Goal: Task Accomplishment & Management: Manage account settings

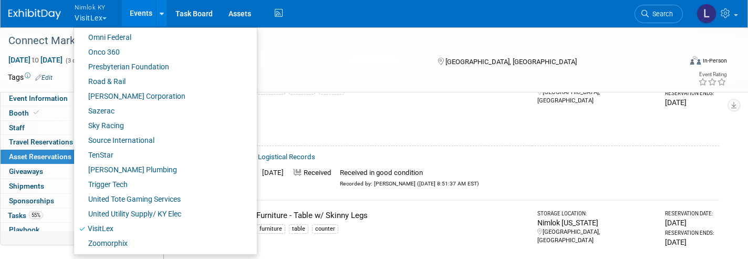
scroll to position [531, 0]
click at [107, 109] on link "Sazerac" at bounding box center [161, 111] width 175 height 15
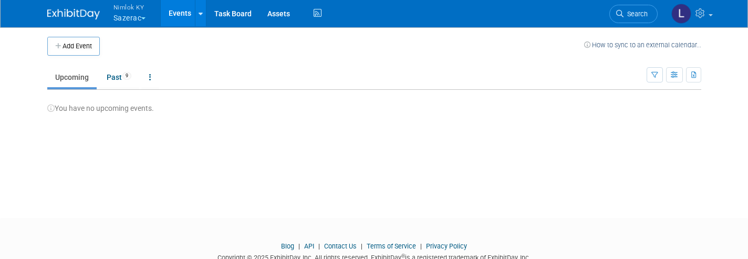
click at [125, 75] on span "9" at bounding box center [126, 76] width 9 height 8
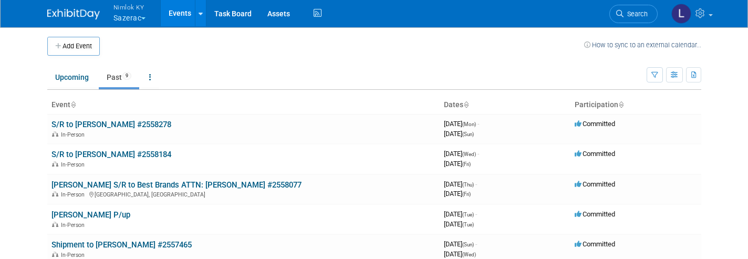
click at [107, 126] on link "S/R to [PERSON_NAME] #2558278" at bounding box center [111, 124] width 120 height 9
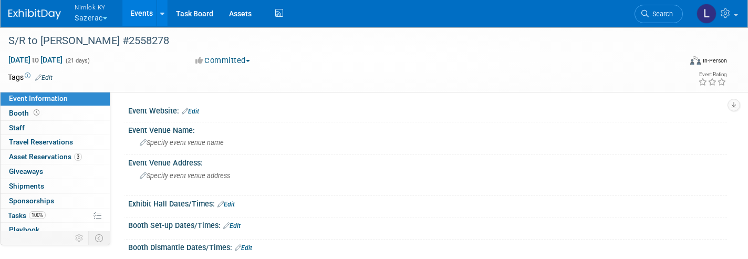
click at [55, 156] on span "Asset Reservations 3" at bounding box center [45, 156] width 73 height 8
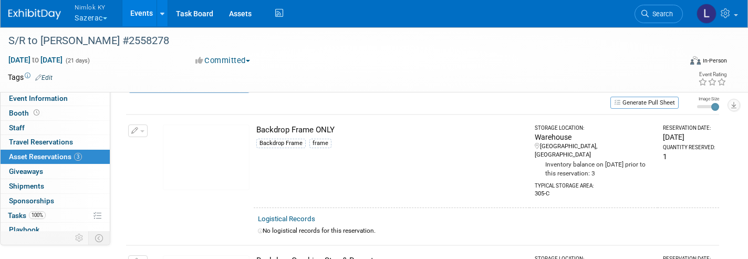
scroll to position [32, 0]
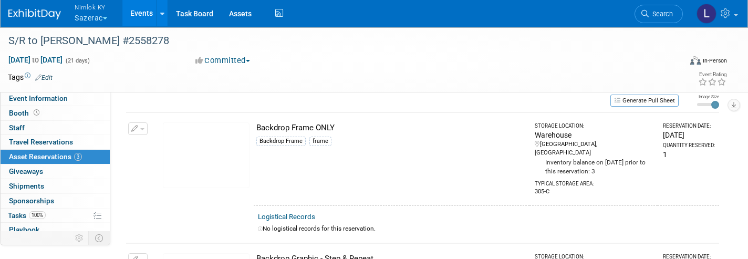
click at [146, 126] on button "button" at bounding box center [137, 128] width 19 height 13
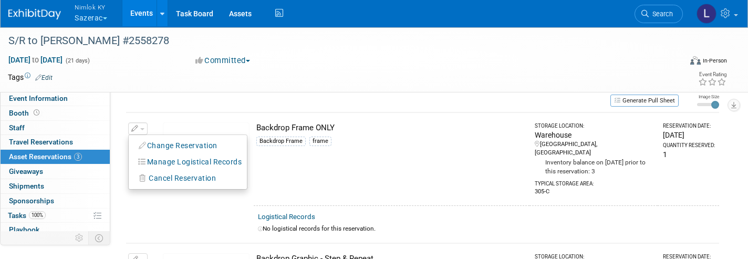
click at [174, 147] on button "Change Reservation" at bounding box center [178, 146] width 89 height 14
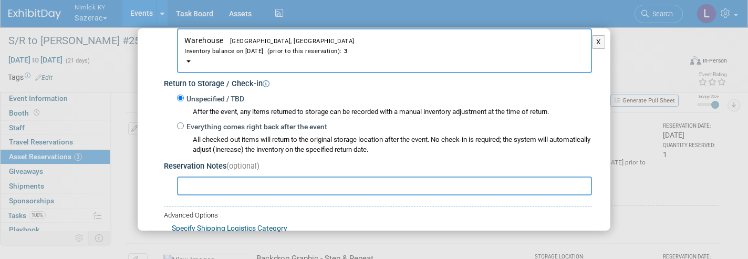
scroll to position [127, 0]
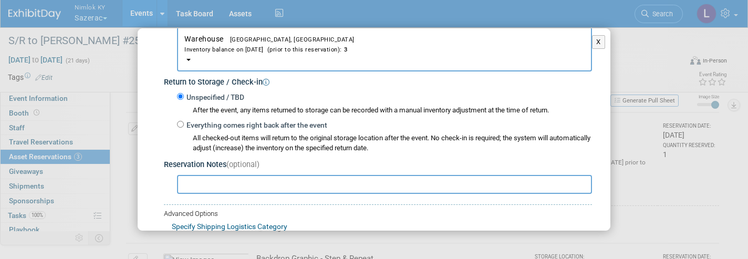
click at [181, 121] on input "Everything comes right back after the event" at bounding box center [180, 124] width 7 height 7
radio input "true"
select select "7"
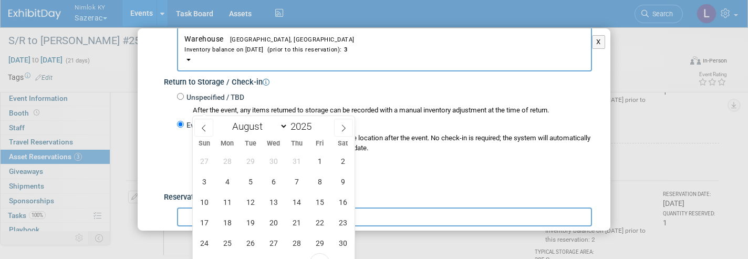
scroll to position [103, 0]
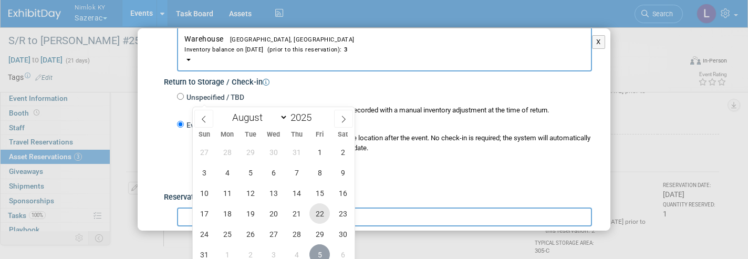
click at [320, 257] on span "5" at bounding box center [320, 254] width 20 height 20
type input "Sep 5, 2025"
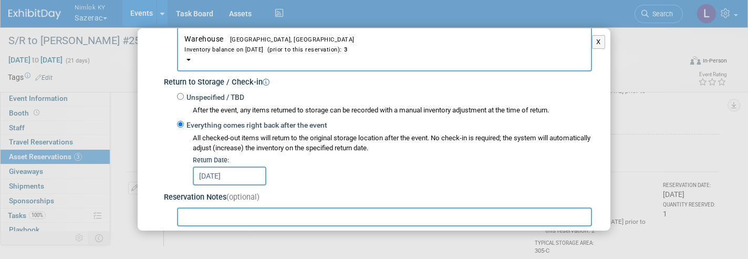
click at [208, 210] on input "text" at bounding box center [384, 217] width 415 height 19
drag, startPoint x: 320, startPoint y: 257, endPoint x: 178, endPoint y: 209, distance: 150.2
click at [178, 209] on input "Received in good condition" at bounding box center [384, 217] width 415 height 19
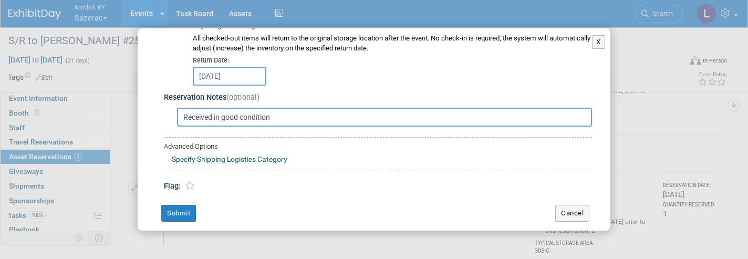
scroll to position [226, 0]
type input "Received in good condition"
click at [182, 205] on button "Submit" at bounding box center [178, 213] width 35 height 17
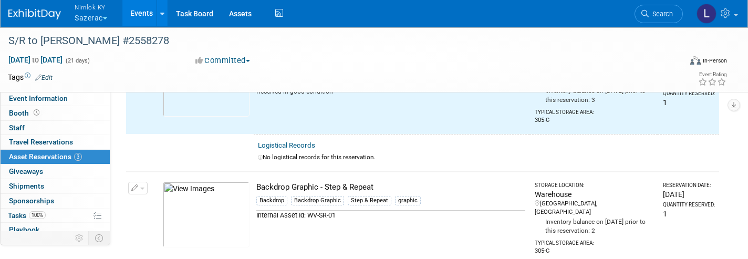
click at [144, 182] on button "button" at bounding box center [137, 188] width 19 height 13
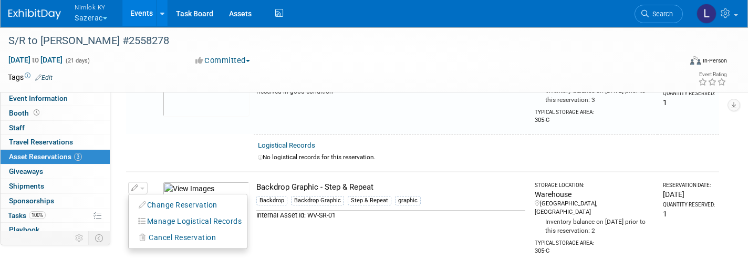
click at [161, 198] on button "Change Reservation" at bounding box center [178, 205] width 89 height 14
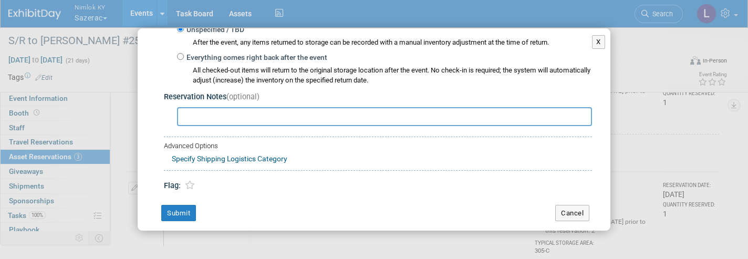
scroll to position [194, 0]
click at [198, 53] on label "Everything comes right back after the event" at bounding box center [255, 58] width 143 height 11
click at [184, 54] on input "Everything comes right back after the event" at bounding box center [180, 57] width 7 height 7
radio input "true"
select select "7"
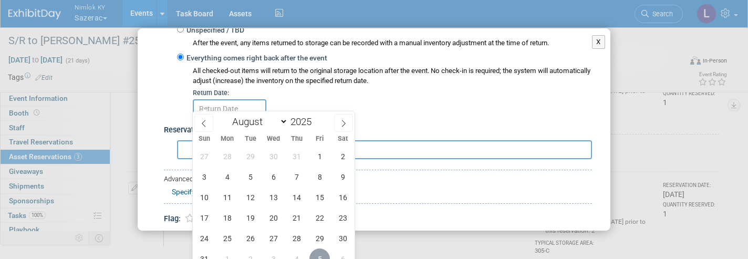
click at [321, 254] on span "5" at bounding box center [320, 259] width 20 height 20
type input "Sep 5, 2025"
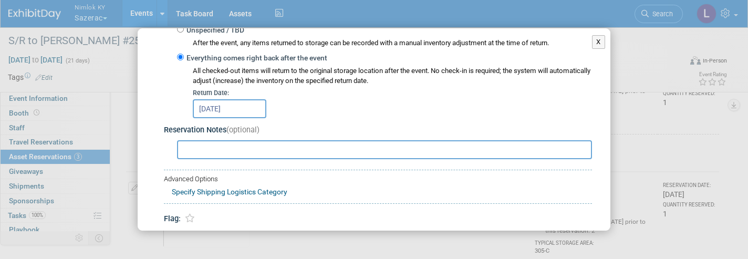
click at [224, 145] on input "text" at bounding box center [384, 149] width 415 height 19
paste input "Received in good condition"
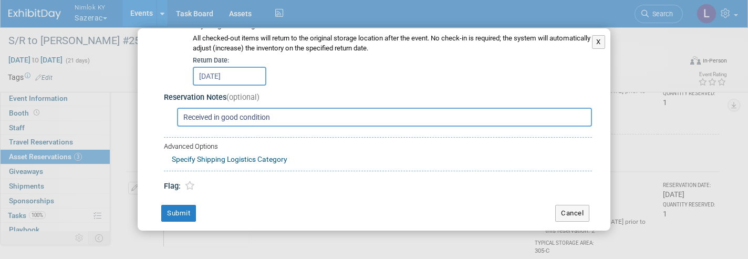
scroll to position [226, 0]
type input "Received in good condition"
click at [183, 208] on button "Submit" at bounding box center [178, 213] width 35 height 17
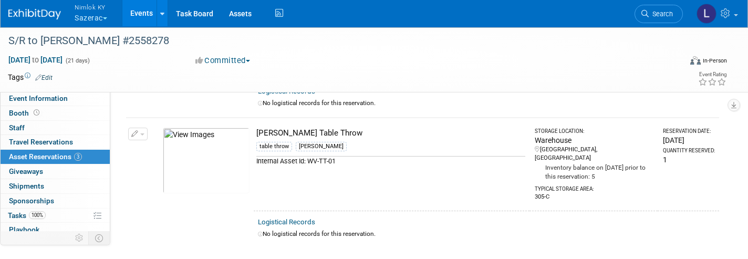
scroll to position [286, 0]
click at [140, 129] on button "button" at bounding box center [137, 135] width 19 height 13
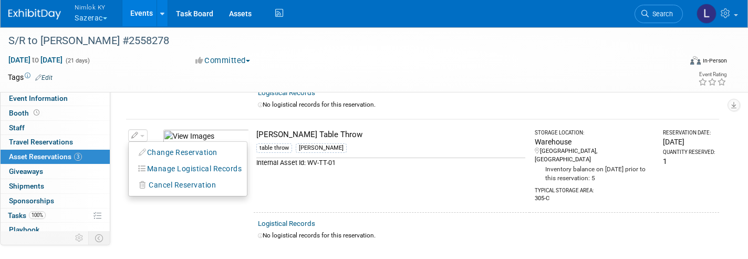
click at [172, 146] on button "Change Reservation" at bounding box center [178, 153] width 89 height 14
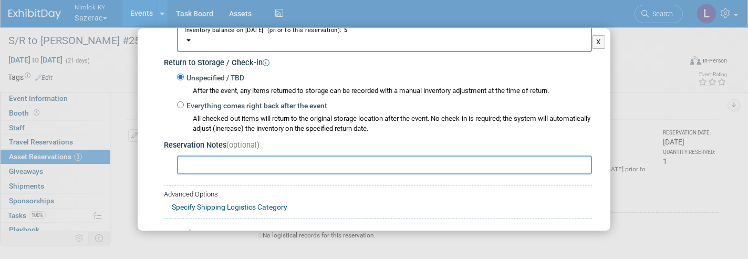
scroll to position [155, 0]
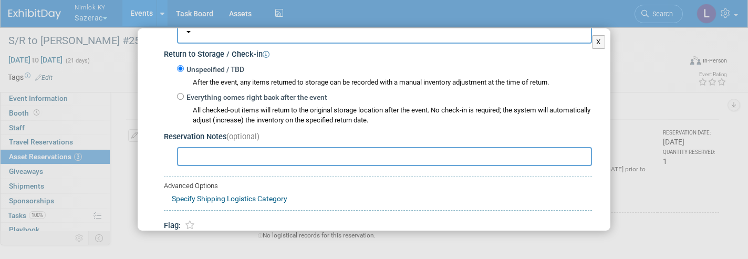
click at [185, 92] on label "Everything comes right back after the event" at bounding box center [255, 97] width 143 height 11
click at [184, 93] on input "Everything comes right back after the event" at bounding box center [180, 96] width 7 height 7
radio input "true"
select select "7"
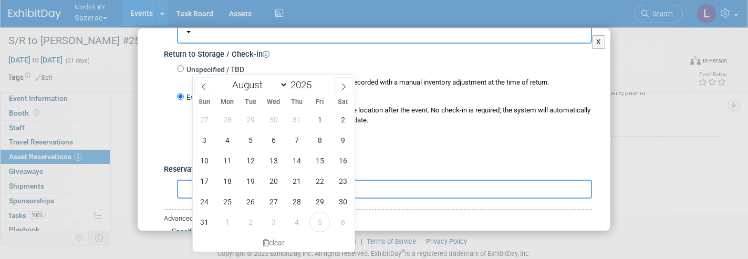
scroll to position [362, 0]
click at [316, 221] on span "5" at bounding box center [320, 222] width 20 height 20
type input "Sep 5, 2025"
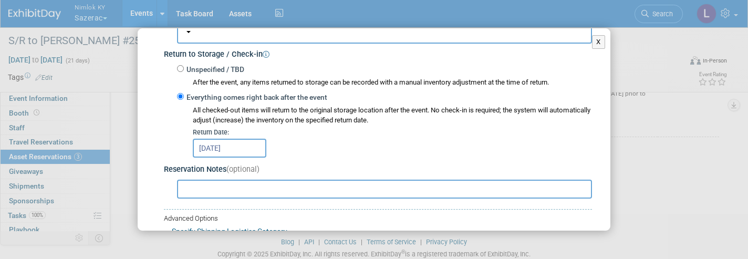
click at [222, 182] on input "text" at bounding box center [384, 189] width 415 height 19
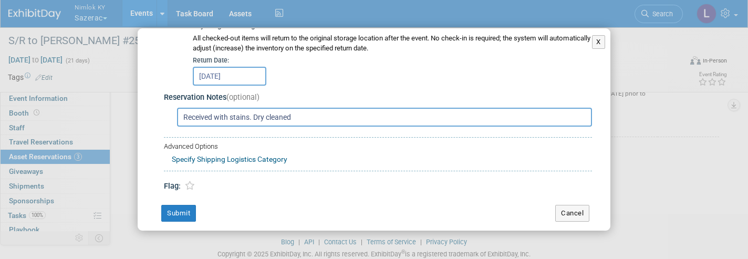
scroll to position [226, 0]
type input "Received with stains. Dry cleaned"
click at [175, 207] on button "Submit" at bounding box center [178, 213] width 35 height 17
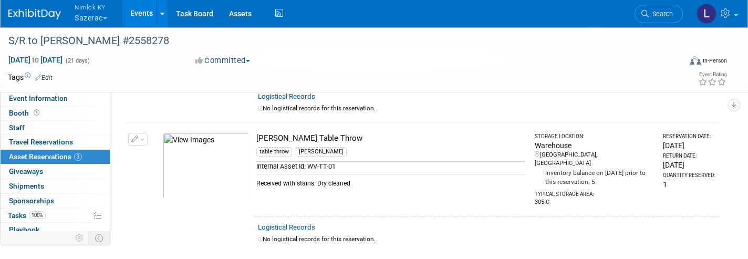
scroll to position [286, 0]
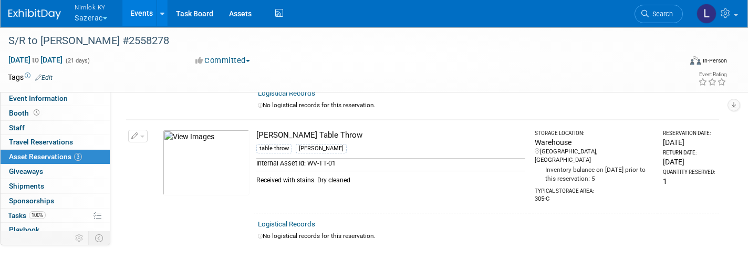
click at [141, 130] on button "button" at bounding box center [137, 136] width 19 height 13
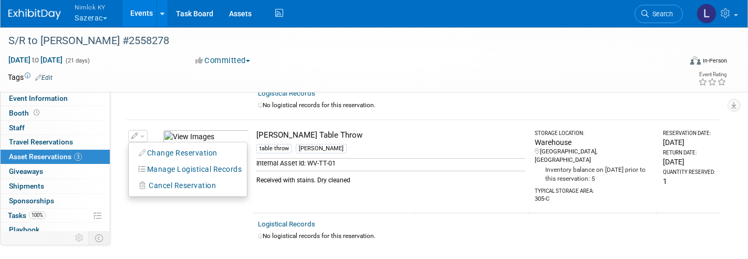
click at [180, 162] on button "Manage Logistical Records" at bounding box center [190, 169] width 113 height 14
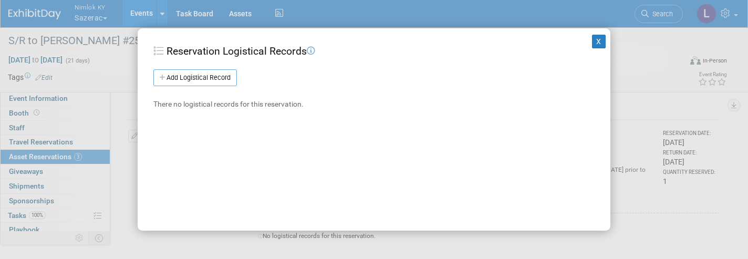
click at [207, 77] on link "Add Logistical Record" at bounding box center [195, 77] width 84 height 17
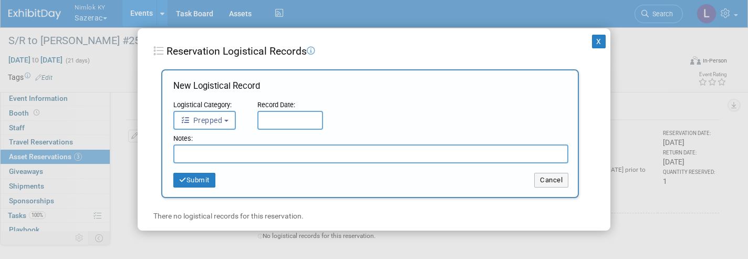
click at [225, 121] on button "Prepped" at bounding box center [204, 120] width 63 height 19
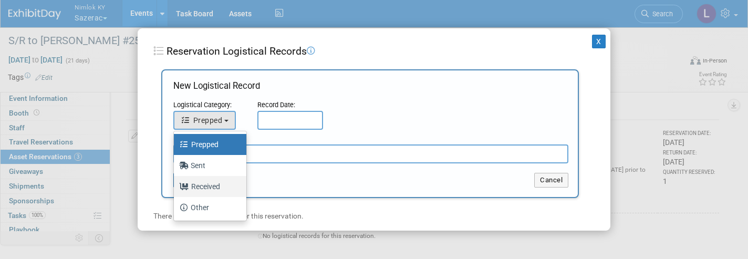
drag, startPoint x: 207, startPoint y: 77, endPoint x: 209, endPoint y: 189, distance: 111.9
click at [209, 189] on label "Received" at bounding box center [207, 186] width 57 height 17
click at [176, 189] on input "Received" at bounding box center [172, 185] width 7 height 7
select select "3"
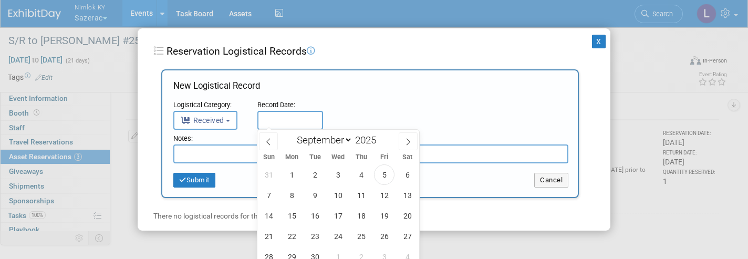
click at [270, 121] on input "text" at bounding box center [290, 120] width 66 height 19
click at [383, 177] on span "5" at bounding box center [384, 174] width 20 height 20
type input "Sep 5, 2025"
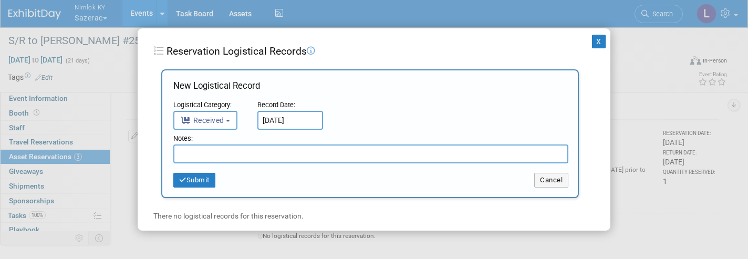
click at [202, 179] on button "Submit" at bounding box center [194, 180] width 42 height 15
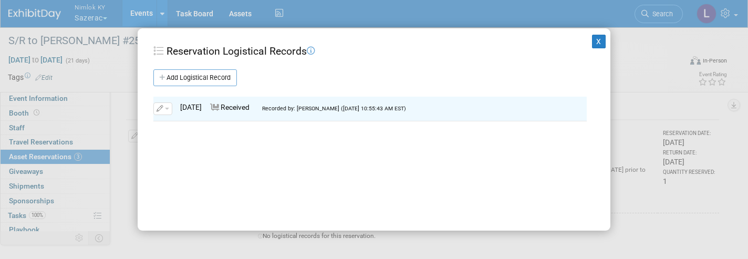
click at [605, 42] on button "X" at bounding box center [599, 42] width 14 height 14
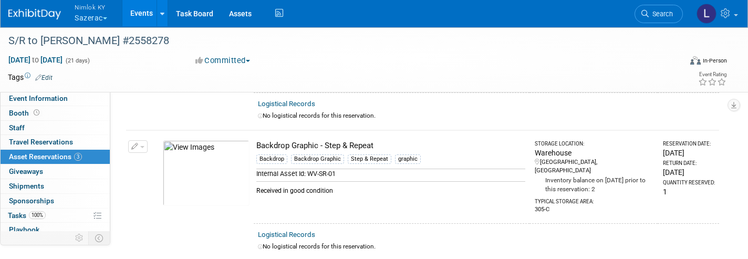
scroll to position [131, 0]
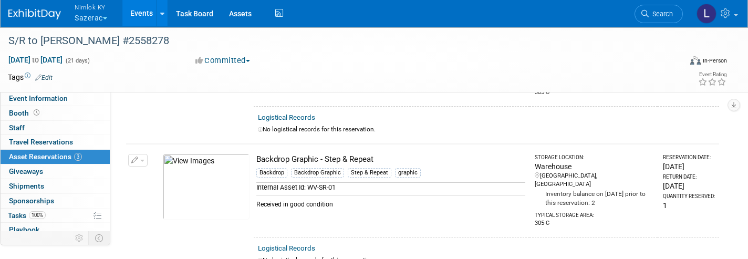
click at [145, 154] on button "button" at bounding box center [137, 160] width 19 height 13
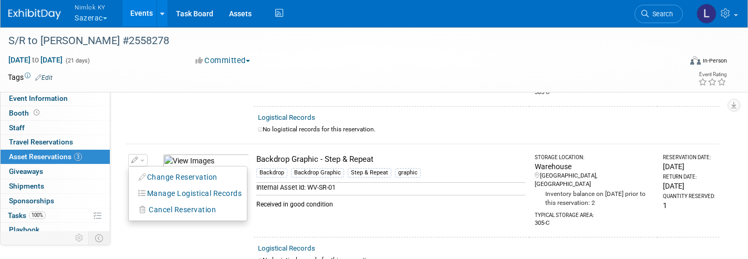
click at [174, 187] on button "Manage Logistical Records" at bounding box center [190, 194] width 113 height 14
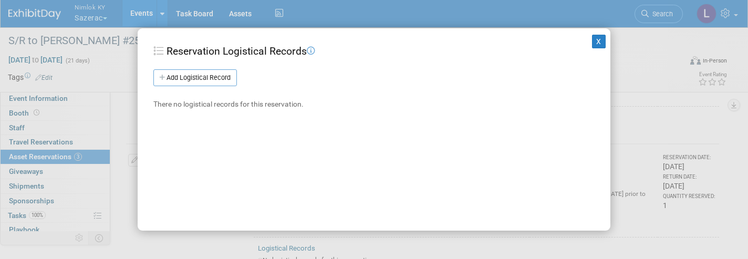
click at [213, 82] on link "Add Logistical Record" at bounding box center [195, 77] width 84 height 17
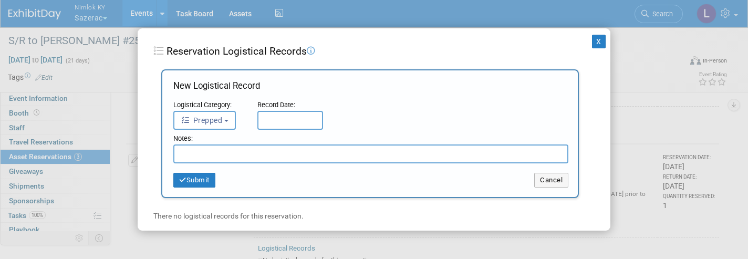
click at [224, 121] on button "Prepped" at bounding box center [204, 120] width 63 height 19
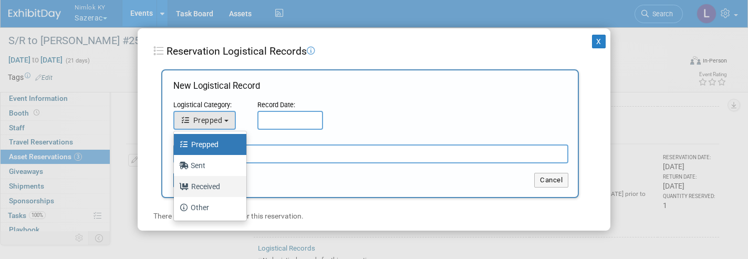
click at [209, 191] on label "Received" at bounding box center [207, 186] width 57 height 17
click at [176, 189] on input "Received" at bounding box center [172, 185] width 7 height 7
select select "3"
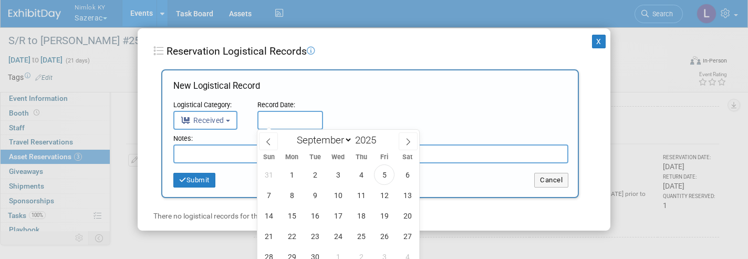
click at [278, 120] on input "text" at bounding box center [290, 120] width 66 height 19
click at [384, 171] on span "5" at bounding box center [384, 174] width 20 height 20
type input "Sep 5, 2025"
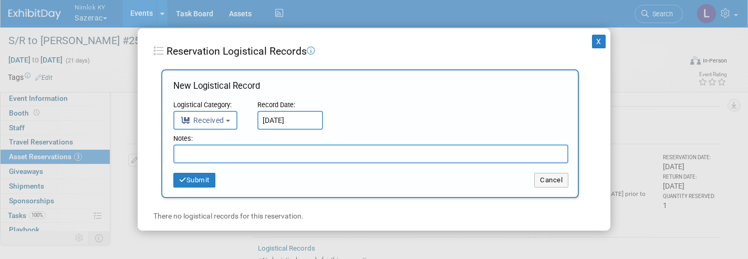
click at [208, 177] on button "Submit" at bounding box center [194, 180] width 42 height 15
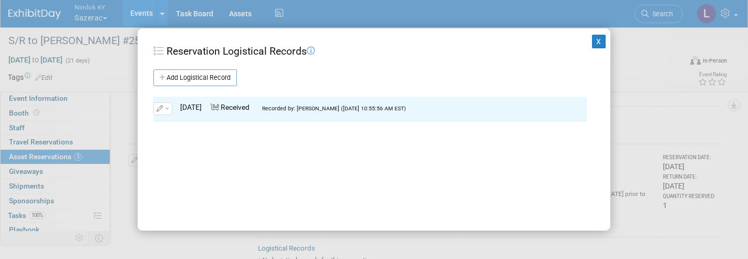
click at [605, 40] on button "X" at bounding box center [599, 42] width 14 height 14
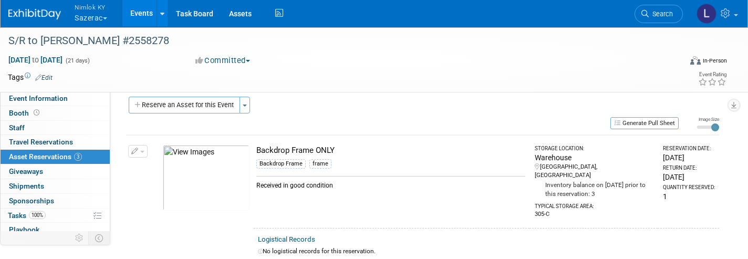
scroll to position [7, 0]
click at [145, 153] on button "button" at bounding box center [137, 153] width 19 height 13
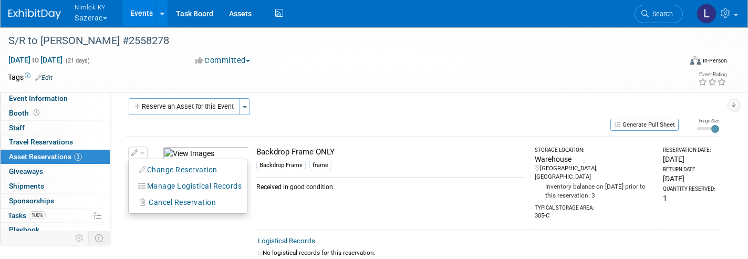
click at [174, 180] on button "Manage Logistical Records" at bounding box center [190, 186] width 113 height 14
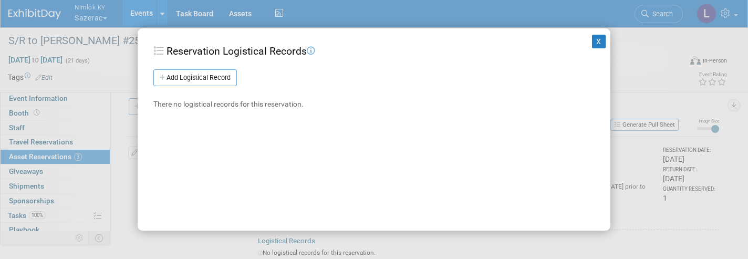
click at [209, 78] on link "Add Logistical Record" at bounding box center [195, 77] width 84 height 17
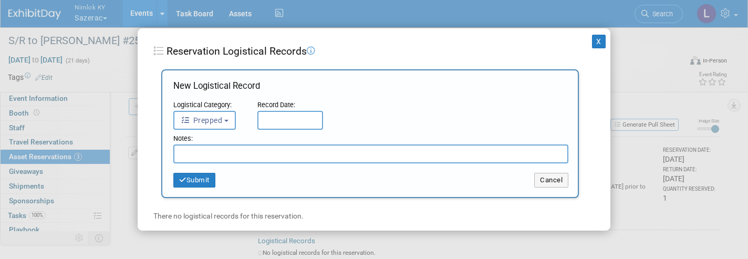
click at [220, 119] on span "Prepped" at bounding box center [202, 120] width 42 height 8
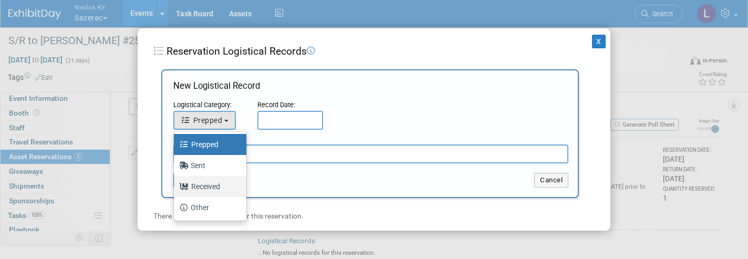
click at [211, 183] on label "Received" at bounding box center [207, 186] width 57 height 17
click at [176, 183] on input "Received" at bounding box center [172, 185] width 7 height 7
select select "3"
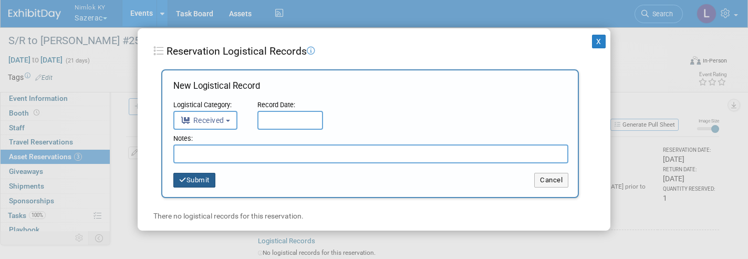
click at [283, 122] on input "text" at bounding box center [290, 120] width 66 height 19
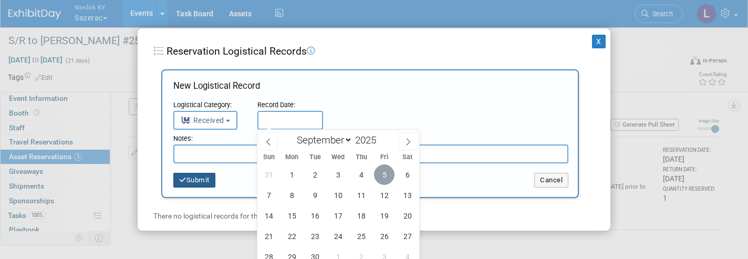
click at [390, 177] on span "5" at bounding box center [384, 174] width 20 height 20
type input "Sep 5, 2025"
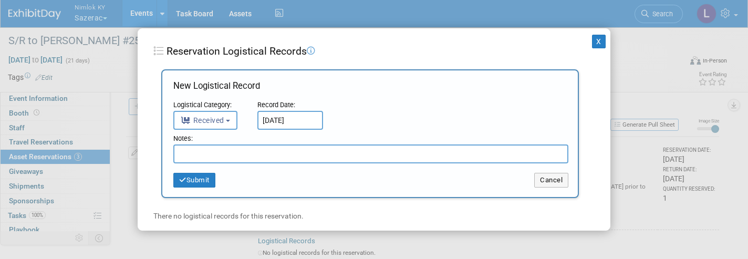
click at [197, 179] on button "Submit" at bounding box center [194, 180] width 42 height 15
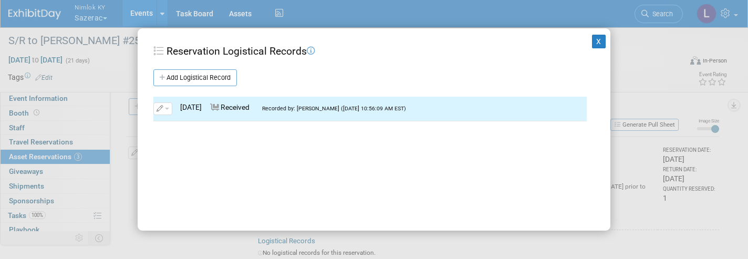
click at [600, 37] on button "X" at bounding box center [599, 42] width 14 height 14
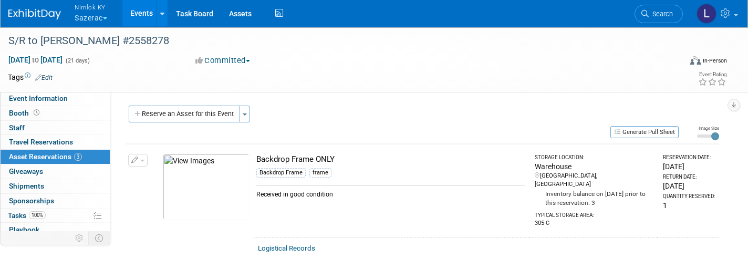
scroll to position [0, 0]
click at [95, 18] on button "Nimlok KY Sazerac" at bounding box center [97, 13] width 47 height 27
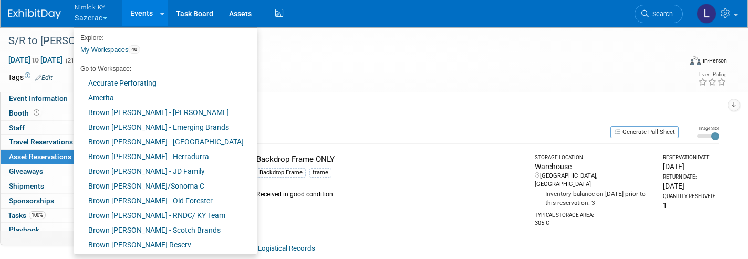
click at [108, 96] on link "Amerita" at bounding box center [161, 97] width 175 height 15
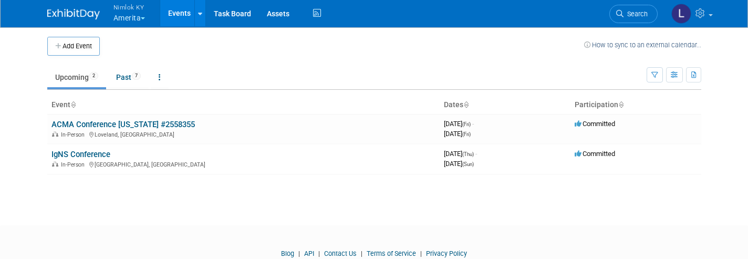
click at [129, 78] on link "Past 7" at bounding box center [128, 77] width 40 height 20
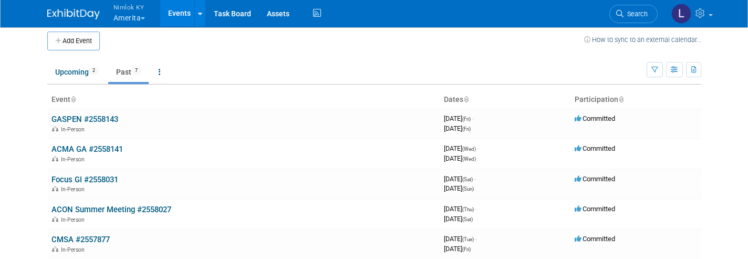
scroll to position [9, 0]
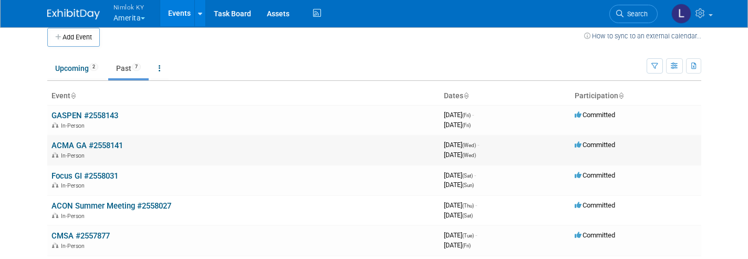
click at [105, 119] on link "GASPEN #2558143" at bounding box center [84, 115] width 67 height 9
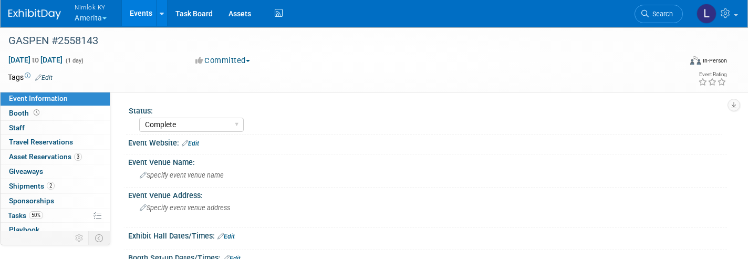
select select "Complete"
click at [58, 156] on span "Asset Reservations 3" at bounding box center [45, 156] width 73 height 8
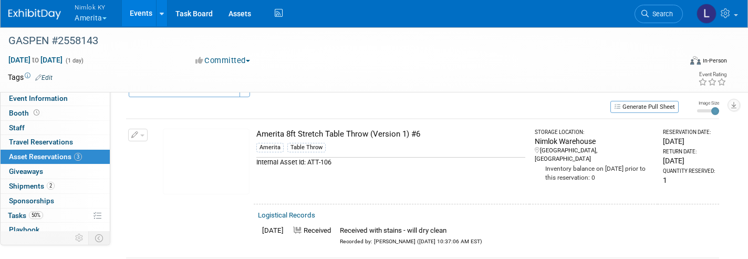
scroll to position [22, 0]
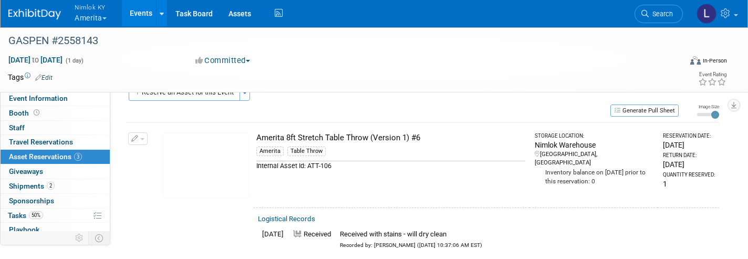
click at [145, 138] on button "button" at bounding box center [137, 138] width 19 height 13
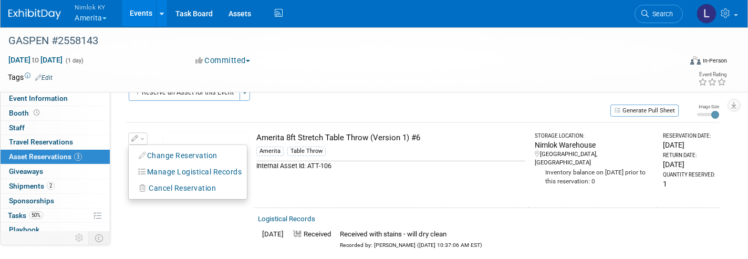
click at [169, 156] on button "Change Reservation" at bounding box center [178, 156] width 89 height 14
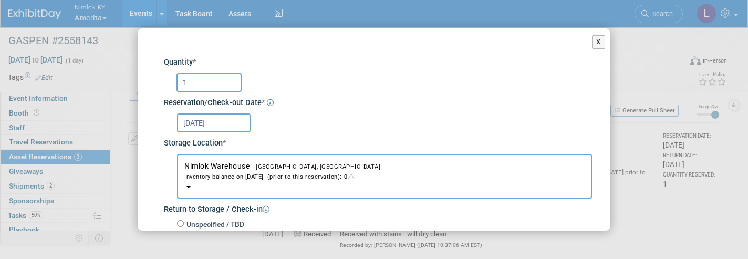
scroll to position [0, 0]
click at [600, 42] on button "X" at bounding box center [598, 42] width 13 height 14
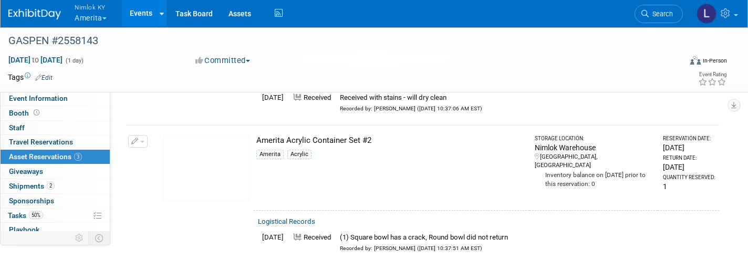
scroll to position [157, 0]
